Goal: Use online tool/utility

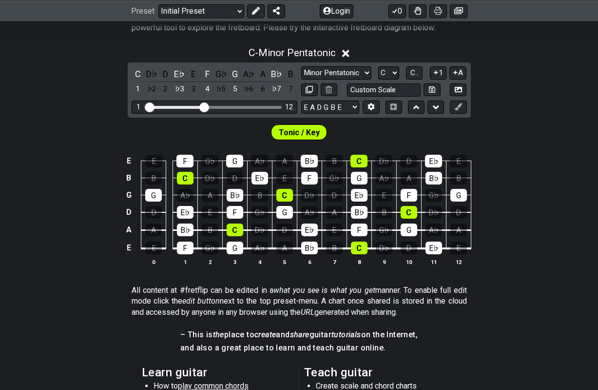
scroll to position [210, 0]
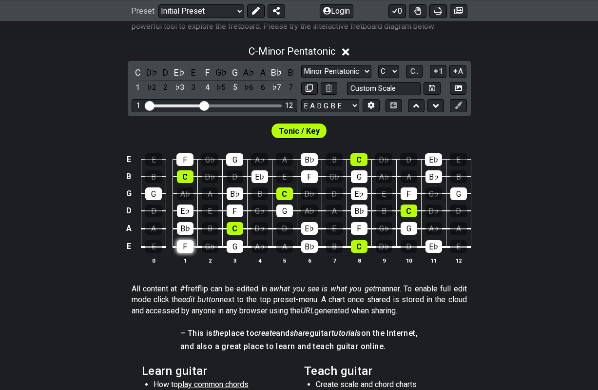
click at [192, 243] on div "F" at bounding box center [185, 246] width 17 height 13
click at [191, 219] on td "B♭" at bounding box center [185, 220] width 25 height 18
click at [187, 227] on div "B♭" at bounding box center [185, 228] width 17 height 13
click at [187, 211] on div "E♭" at bounding box center [185, 210] width 17 height 13
click at [156, 194] on div "G" at bounding box center [153, 193] width 17 height 13
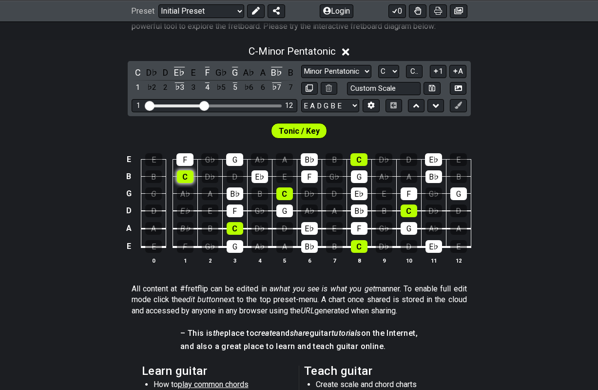
click at [185, 179] on div "C" at bounding box center [185, 176] width 17 height 13
click at [184, 162] on div "F" at bounding box center [185, 159] width 17 height 13
click at [230, 193] on div "B♭" at bounding box center [235, 193] width 17 height 13
click at [235, 218] on td "C" at bounding box center [234, 220] width 25 height 18
click at [238, 212] on div "F" at bounding box center [235, 210] width 17 height 13
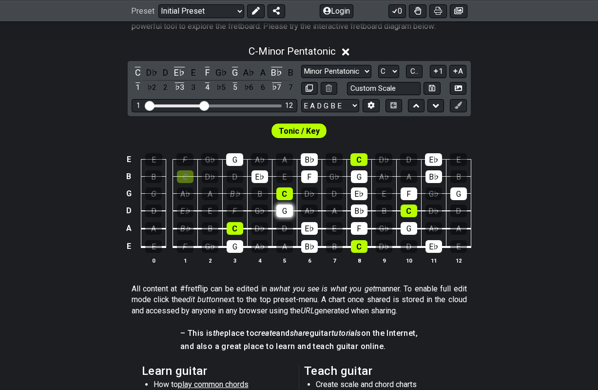
click at [283, 212] on div "G" at bounding box center [285, 210] width 17 height 13
click at [237, 244] on div "G" at bounding box center [235, 246] width 17 height 13
click at [311, 231] on div "E♭" at bounding box center [309, 228] width 17 height 13
click at [256, 245] on div "A♭" at bounding box center [260, 246] width 17 height 13
click at [311, 177] on div "F" at bounding box center [309, 176] width 17 height 13
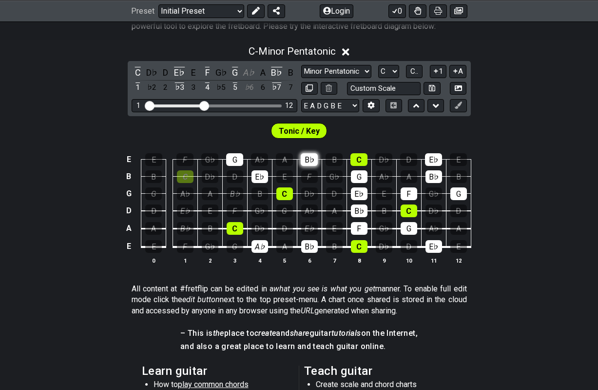
click at [315, 155] on div "B♭" at bounding box center [309, 159] width 17 height 13
click at [240, 156] on div "G" at bounding box center [234, 159] width 17 height 13
click at [356, 160] on div "C" at bounding box center [359, 159] width 17 height 13
click at [356, 173] on div "G" at bounding box center [359, 176] width 17 height 13
click at [356, 186] on td "E♭" at bounding box center [359, 185] width 25 height 17
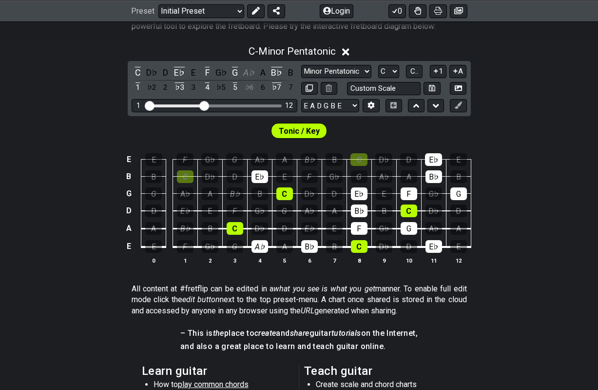
click at [359, 202] on td "B♭" at bounding box center [359, 203] width 25 height 18
click at [359, 201] on td "B♭" at bounding box center [359, 203] width 25 height 18
click at [359, 199] on div "E♭" at bounding box center [359, 193] width 17 height 13
click at [359, 215] on div "B♭" at bounding box center [359, 210] width 17 height 13
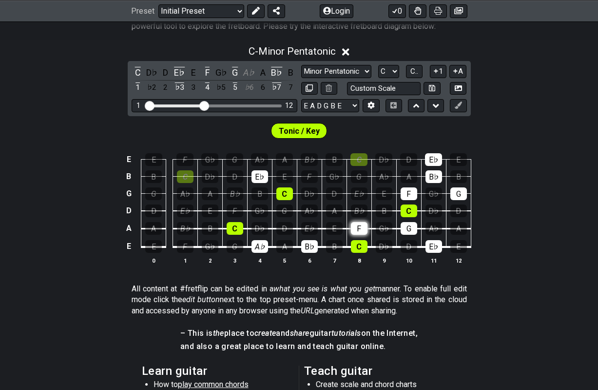
click at [359, 228] on div "F" at bounding box center [359, 228] width 17 height 13
click at [359, 246] on div "C" at bounding box center [359, 246] width 17 height 13
click at [405, 233] on div "G" at bounding box center [409, 228] width 17 height 13
click at [413, 201] on td "C" at bounding box center [409, 203] width 25 height 18
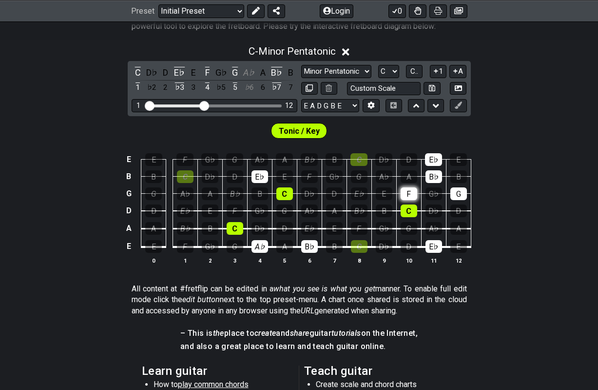
click at [413, 192] on div "F" at bounding box center [409, 193] width 17 height 13
click at [413, 221] on td "G" at bounding box center [409, 220] width 25 height 18
click at [413, 217] on div "C" at bounding box center [409, 210] width 17 height 13
click at [433, 244] on div "E♭" at bounding box center [434, 246] width 17 height 13
click at [459, 200] on td "D" at bounding box center [458, 203] width 25 height 18
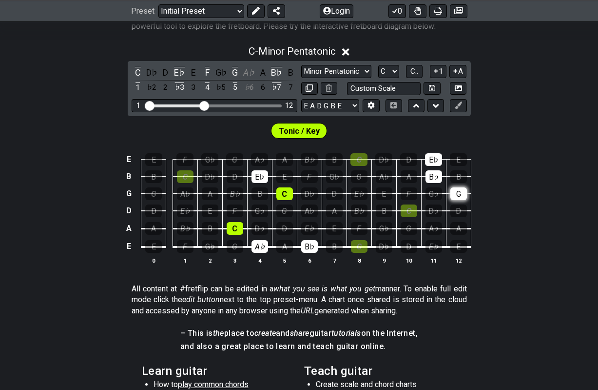
click at [455, 198] on div "G" at bounding box center [459, 193] width 17 height 13
click at [436, 178] on div "B♭" at bounding box center [434, 176] width 17 height 13
click at [436, 158] on div "E♭" at bounding box center [433, 159] width 17 height 13
click at [312, 170] on div "F" at bounding box center [309, 176] width 17 height 13
click at [238, 244] on div "G" at bounding box center [235, 246] width 17 height 13
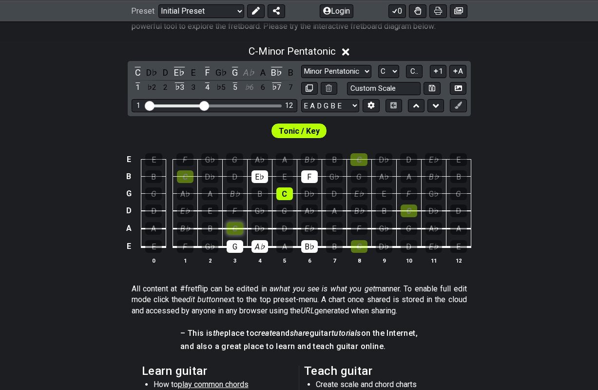
click at [240, 225] on div "C" at bounding box center [235, 228] width 17 height 13
click at [259, 236] on td "A♭" at bounding box center [259, 238] width 25 height 19
click at [256, 243] on div "A♭" at bounding box center [260, 246] width 17 height 13
click at [258, 194] on div "B" at bounding box center [260, 193] width 17 height 13
click at [237, 229] on div "C" at bounding box center [235, 228] width 17 height 13
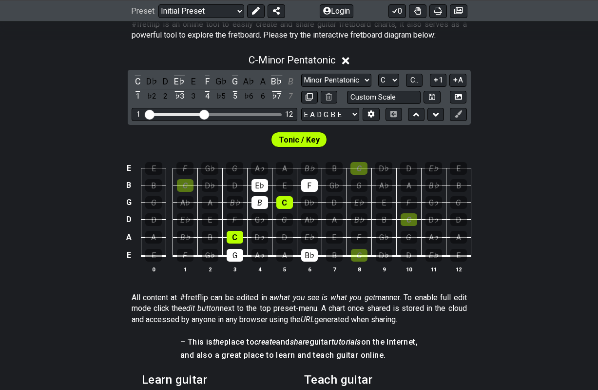
scroll to position [200, 0]
